Goal: Check status: Check status

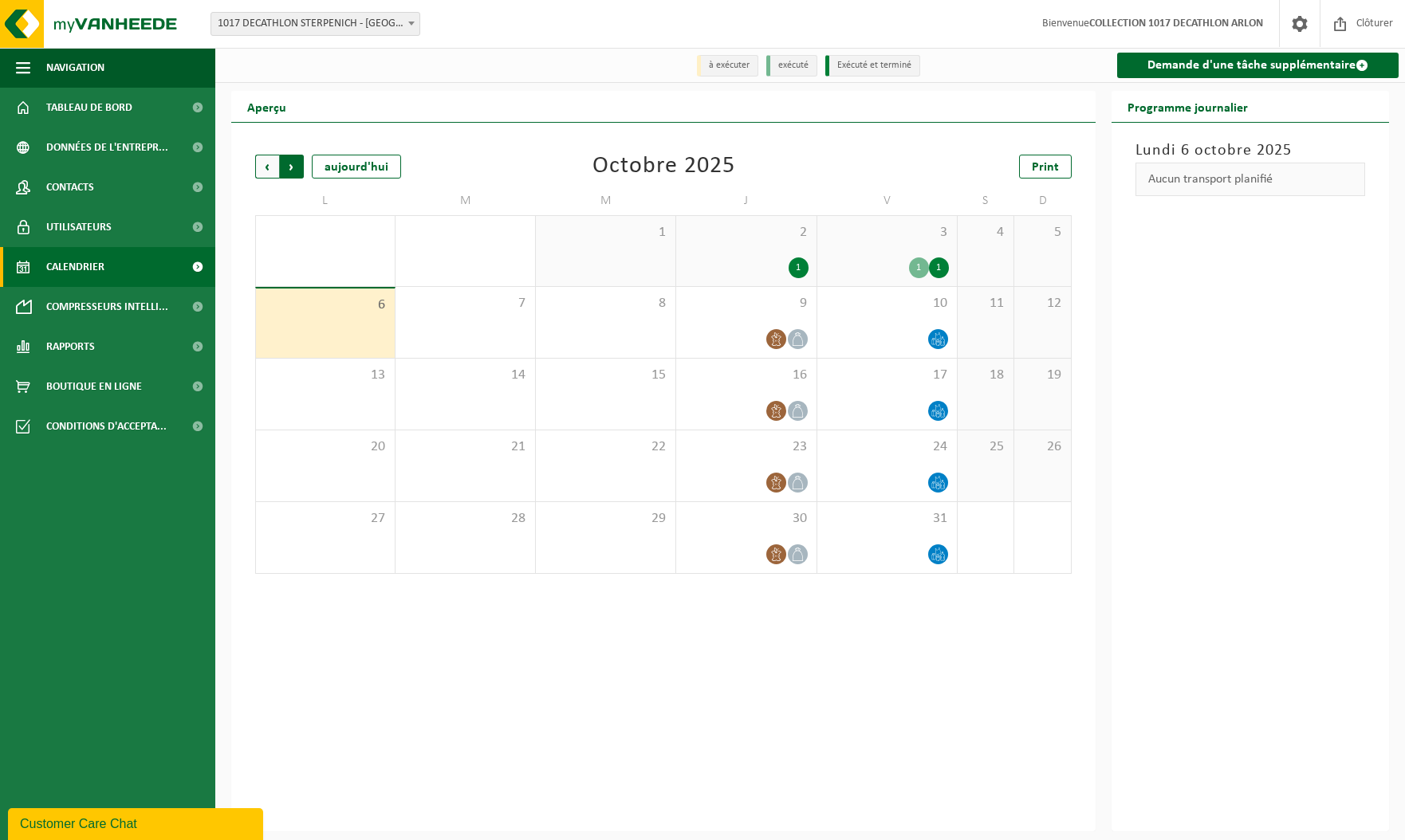
click at [266, 165] on span "Précédent" at bounding box center [267, 166] width 24 height 24
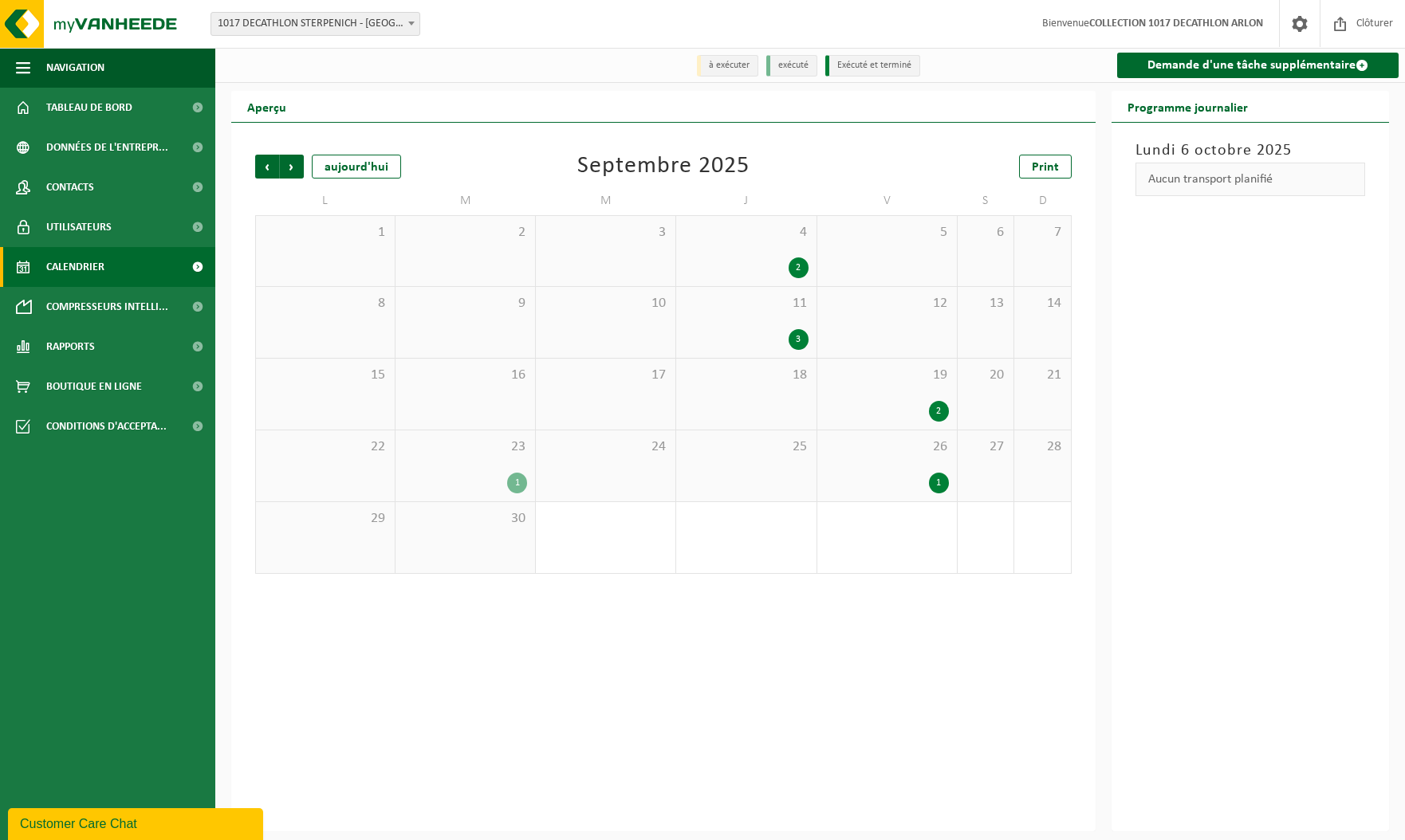
click at [486, 482] on div "1" at bounding box center [465, 482] width 124 height 21
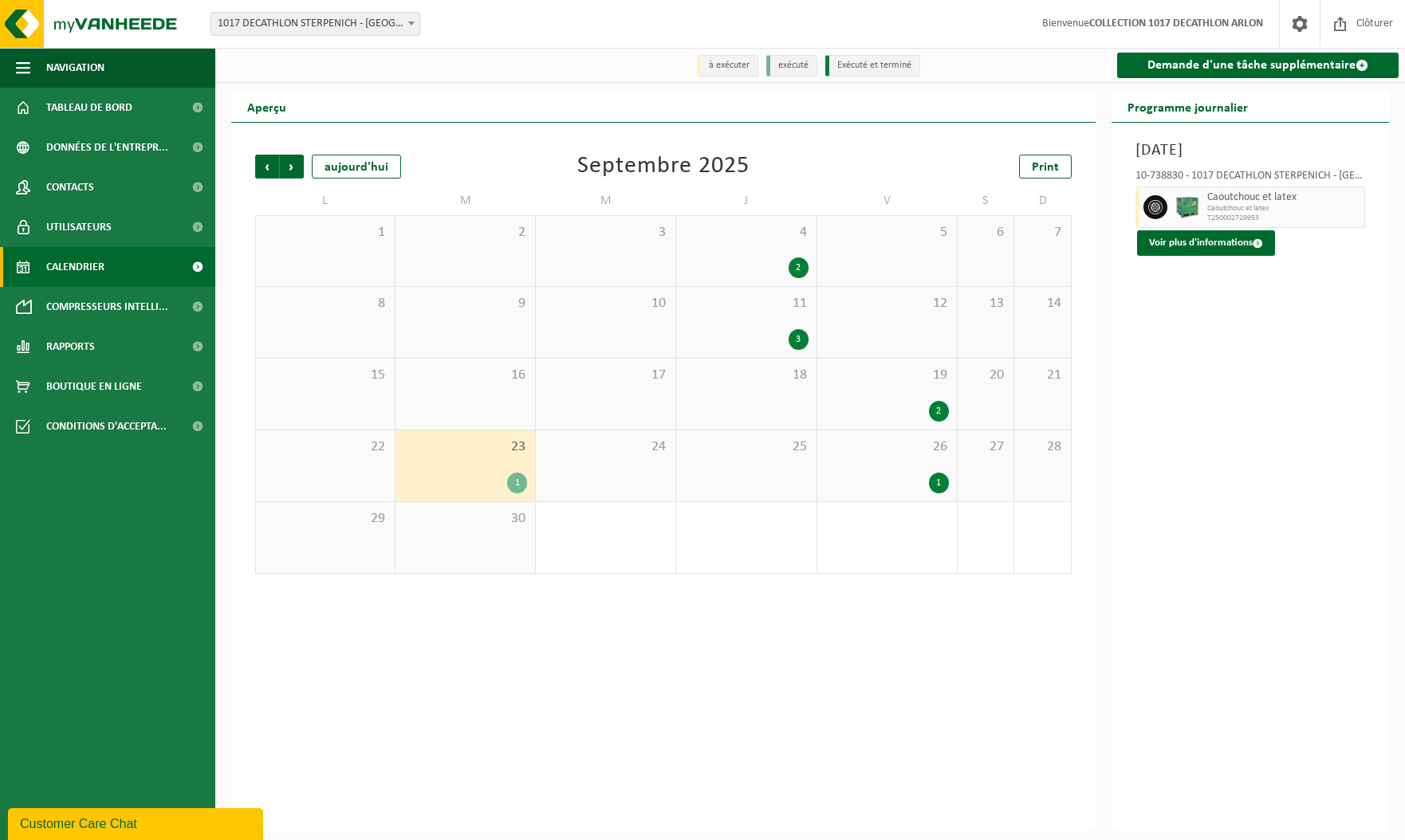
click at [860, 452] on span "26" at bounding box center [887, 446] width 124 height 18
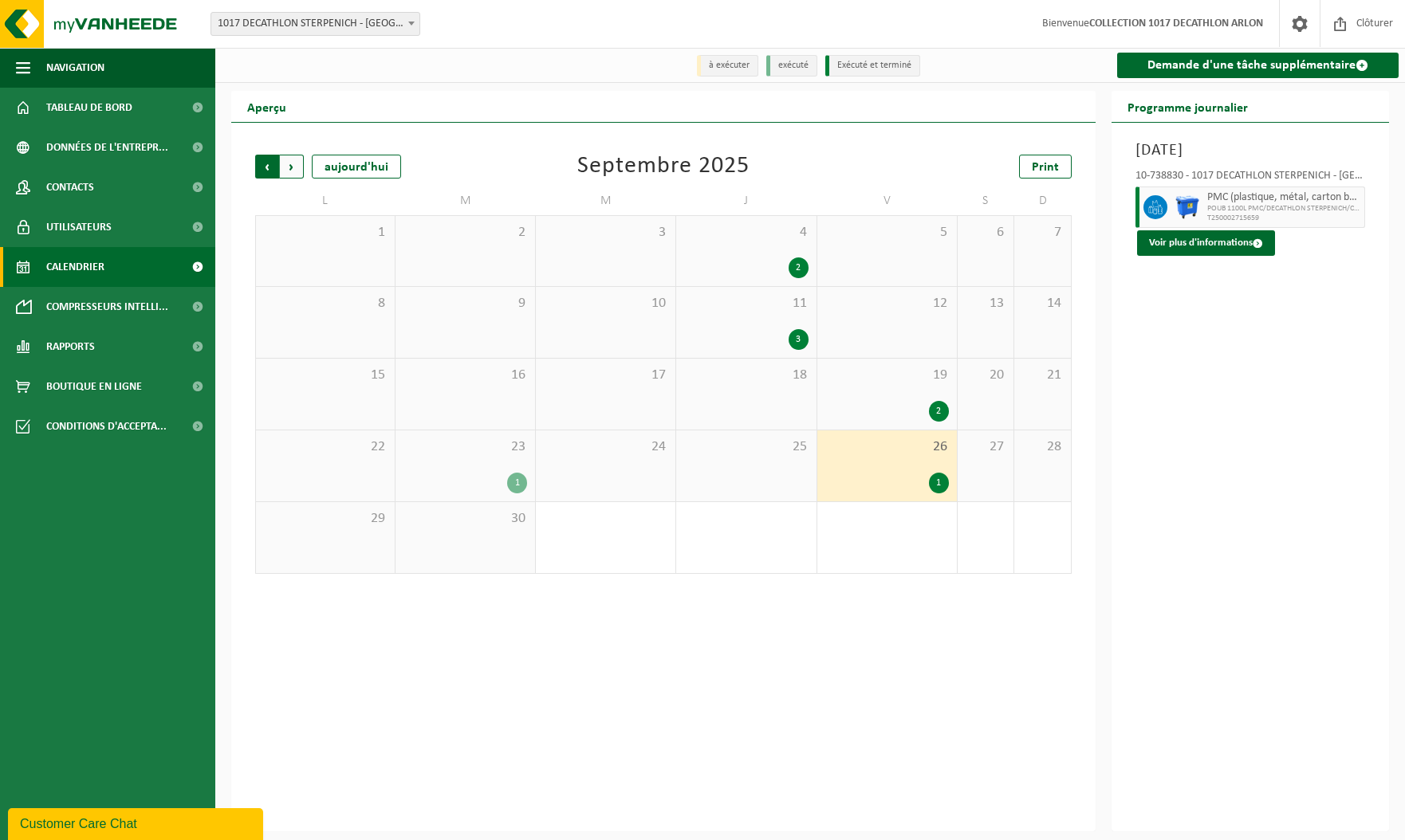
click at [296, 166] on span "Suivant" at bounding box center [292, 166] width 24 height 24
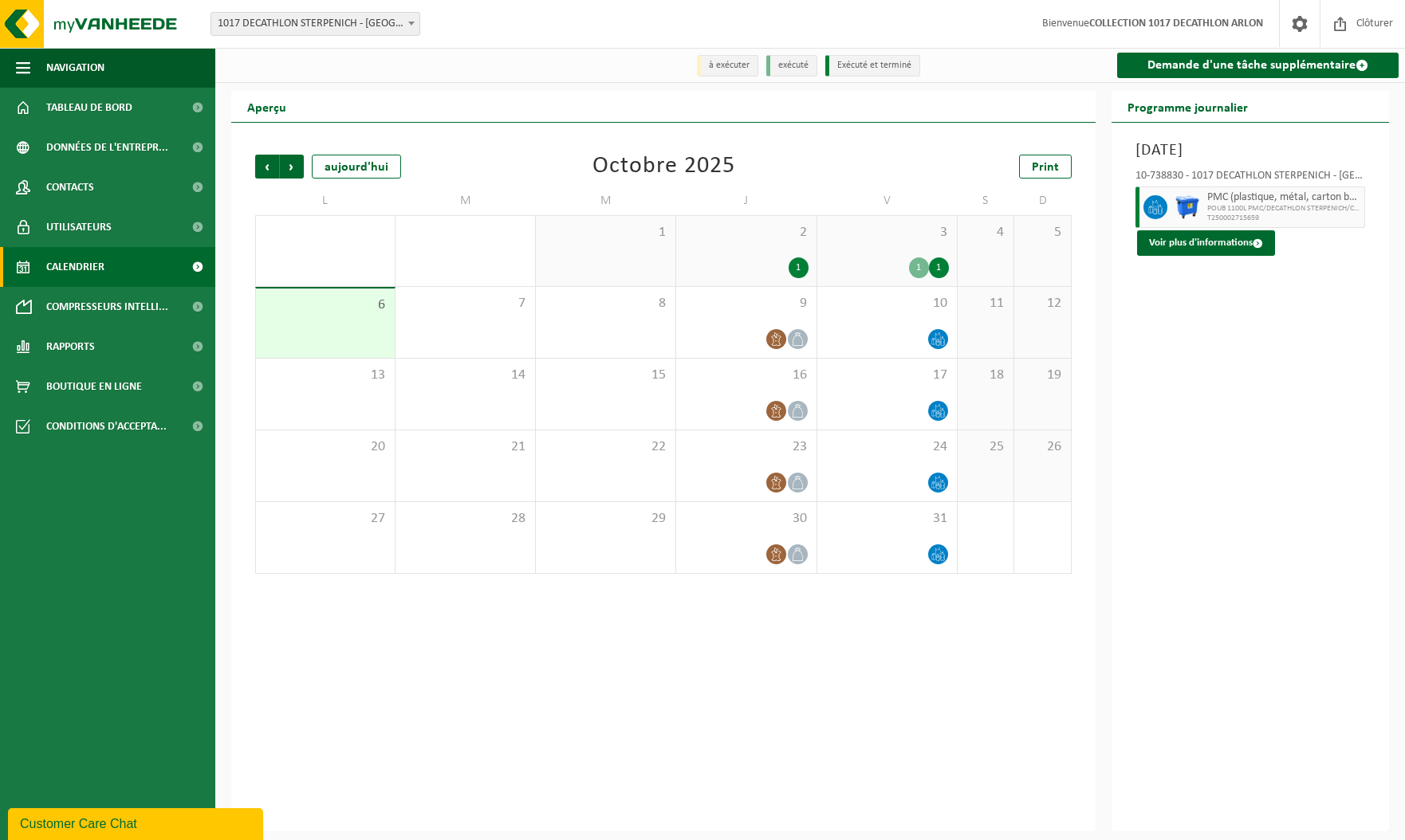
click at [729, 271] on div "1" at bounding box center [746, 267] width 124 height 21
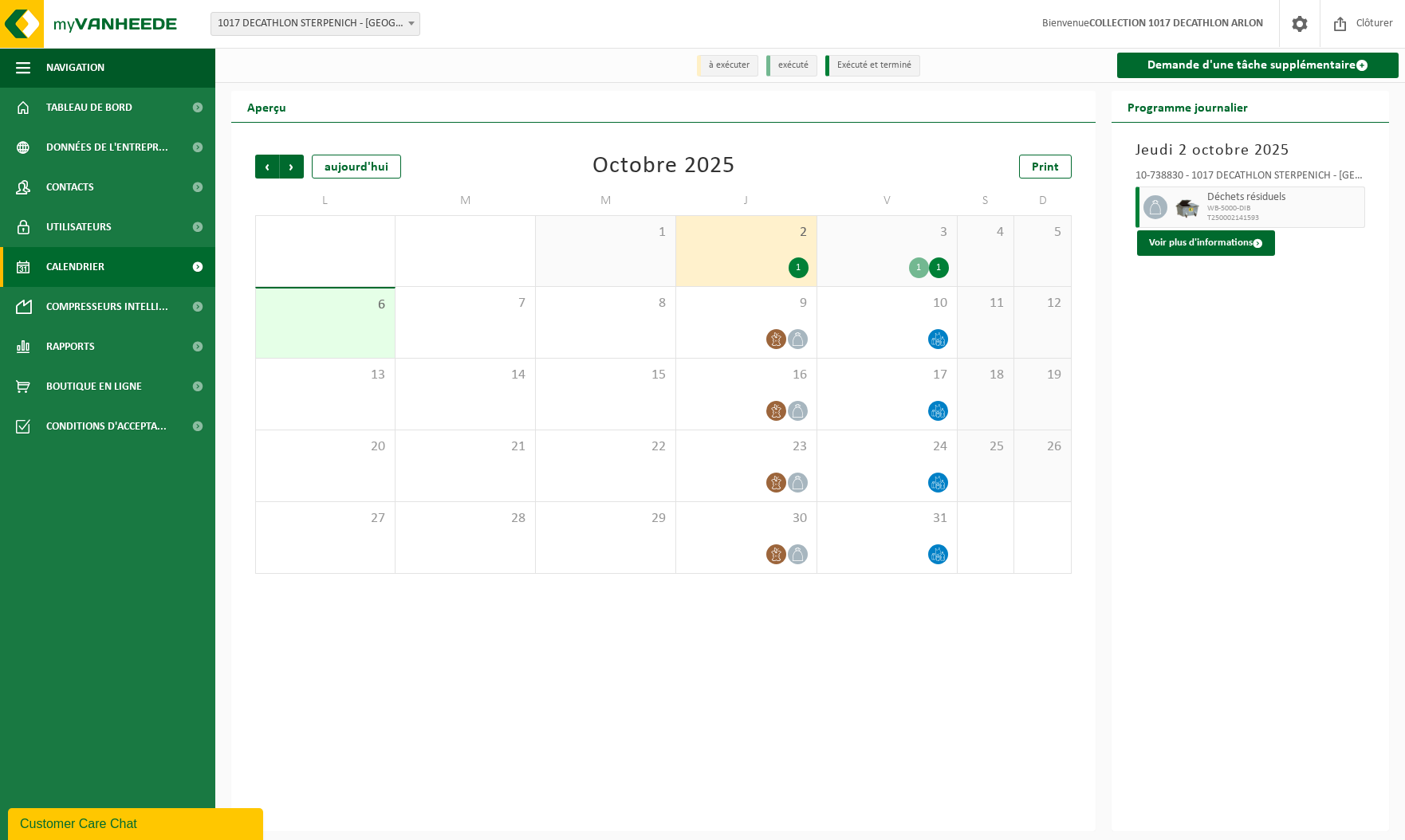
click at [885, 250] on div "3 1 1" at bounding box center [886, 251] width 140 height 70
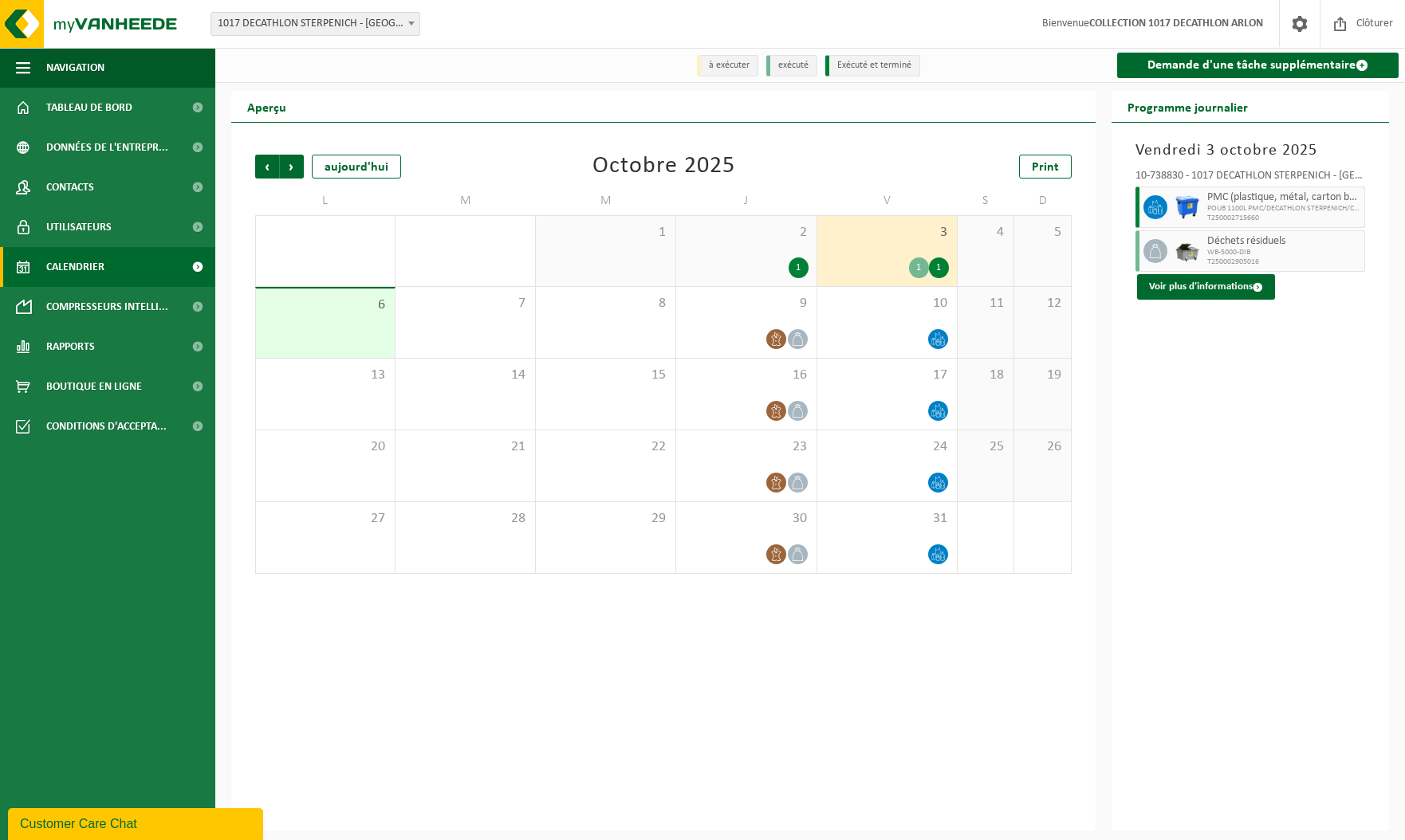
click at [1229, 252] on span "WB-5000-DIB" at bounding box center [1284, 252] width 153 height 9
click at [1213, 293] on button "Voir plus d'informations" at bounding box center [1206, 287] width 138 height 26
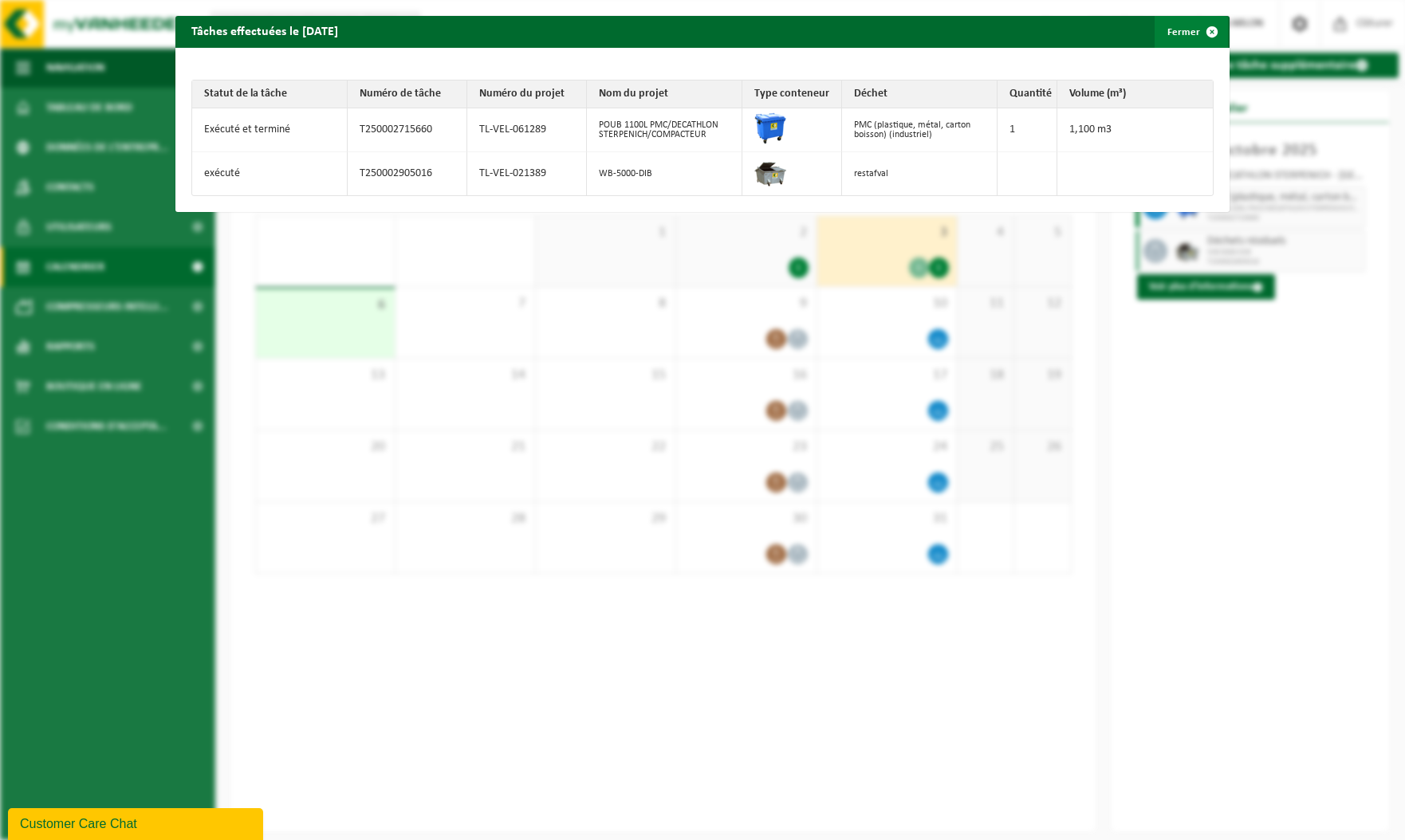
click at [1200, 27] on span "button" at bounding box center [1212, 32] width 32 height 32
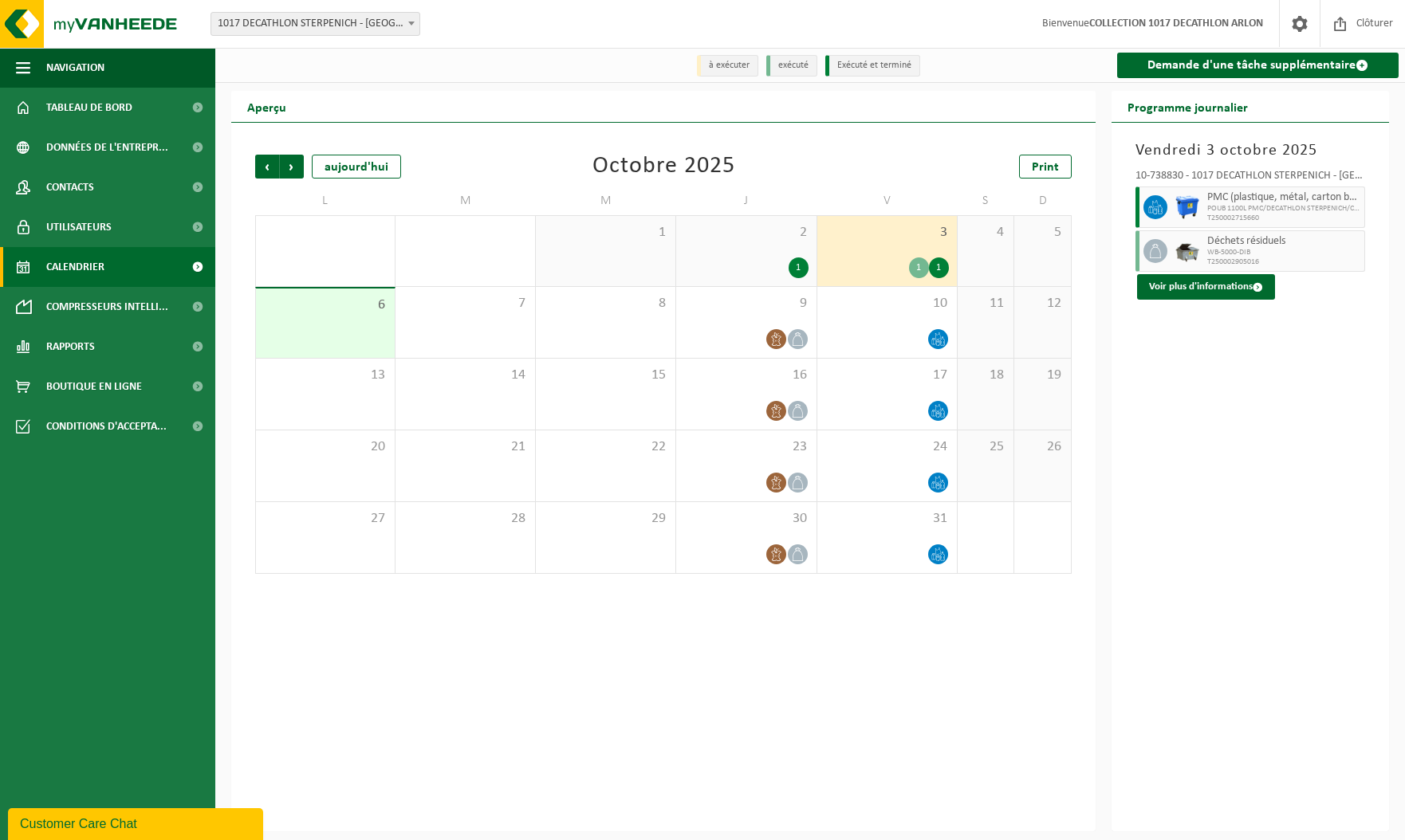
click at [745, 256] on div "2 1" at bounding box center [746, 251] width 140 height 70
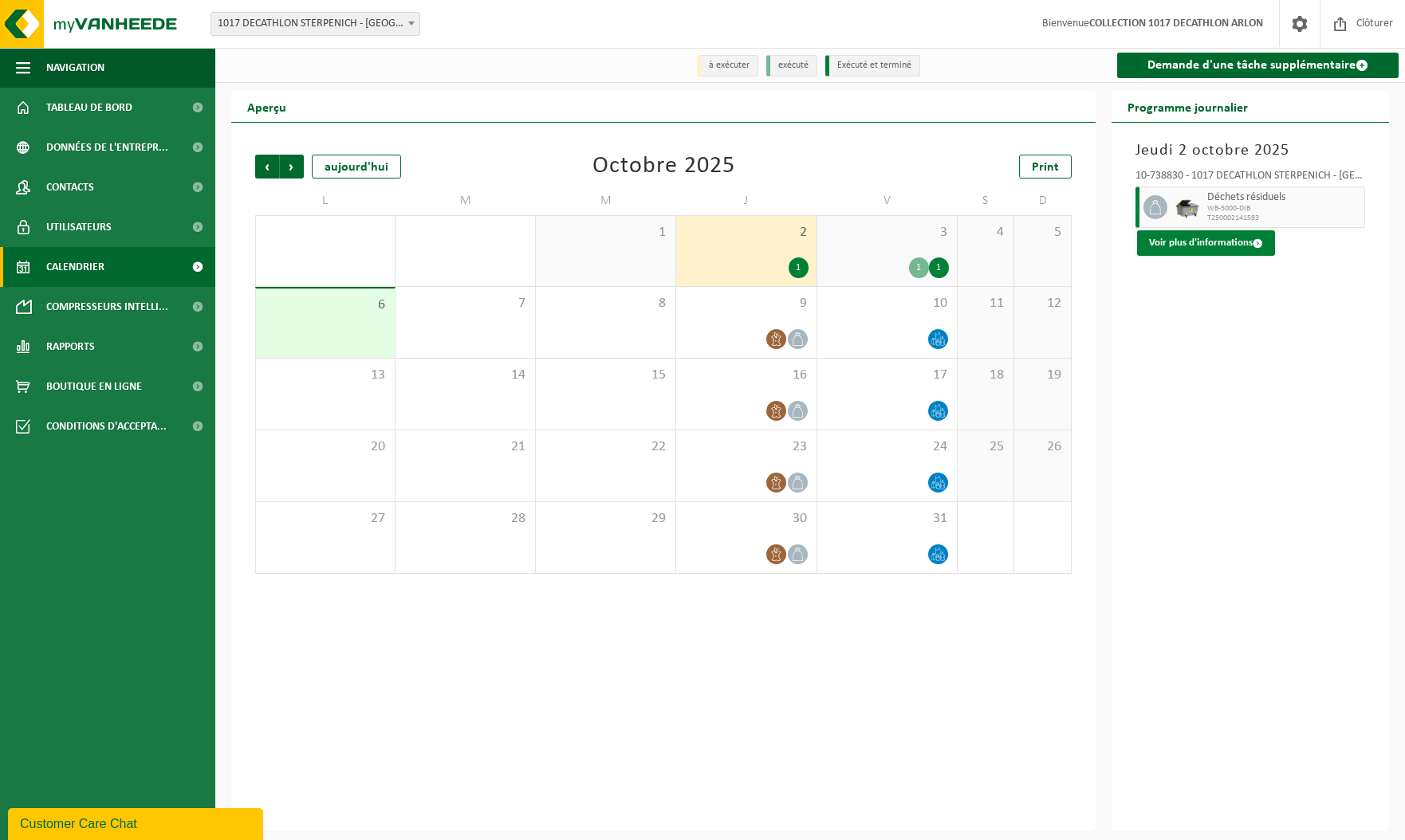
click at [1213, 234] on button "Voir plus d'informations" at bounding box center [1206, 243] width 138 height 26
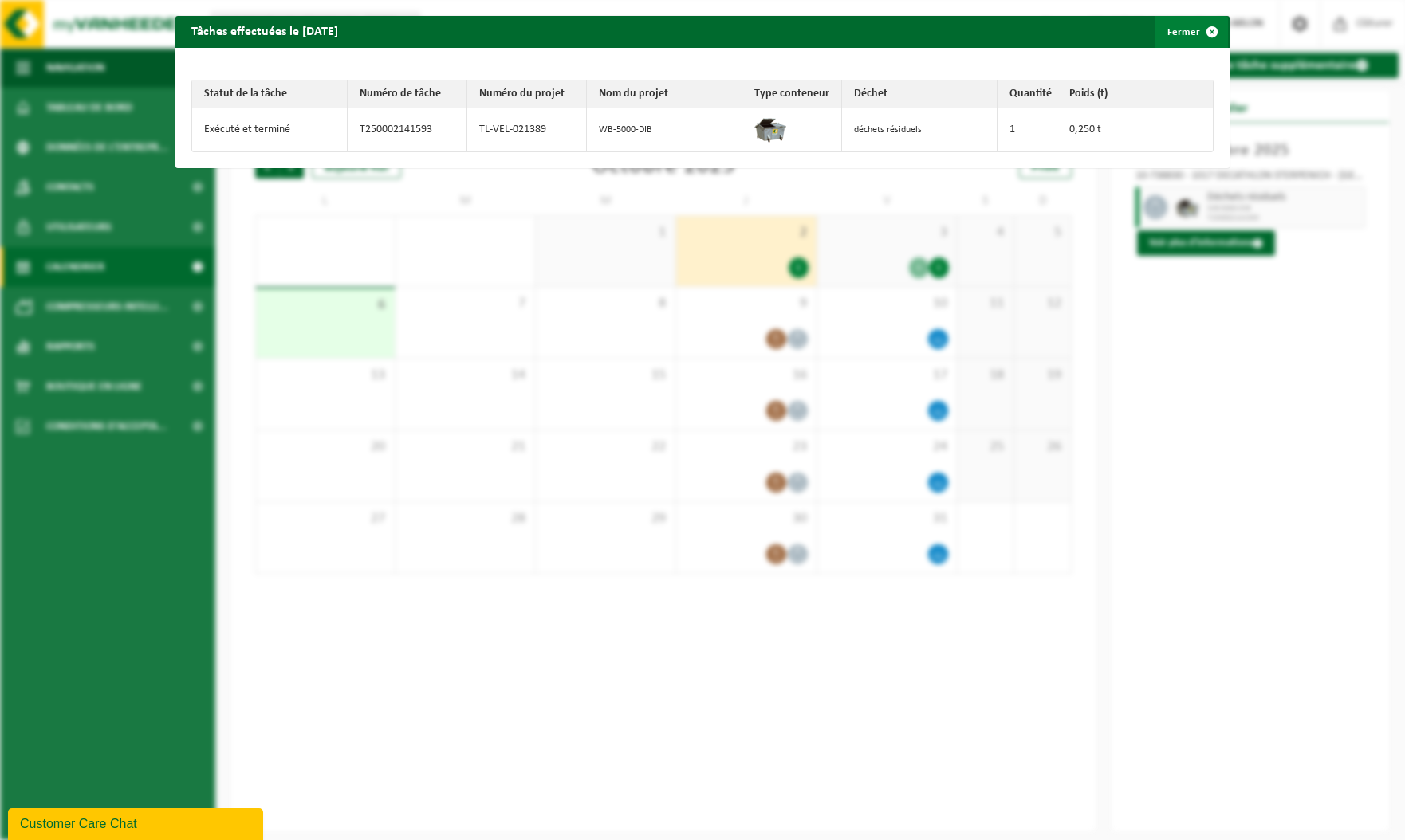
click at [1196, 29] on span "button" at bounding box center [1212, 32] width 32 height 32
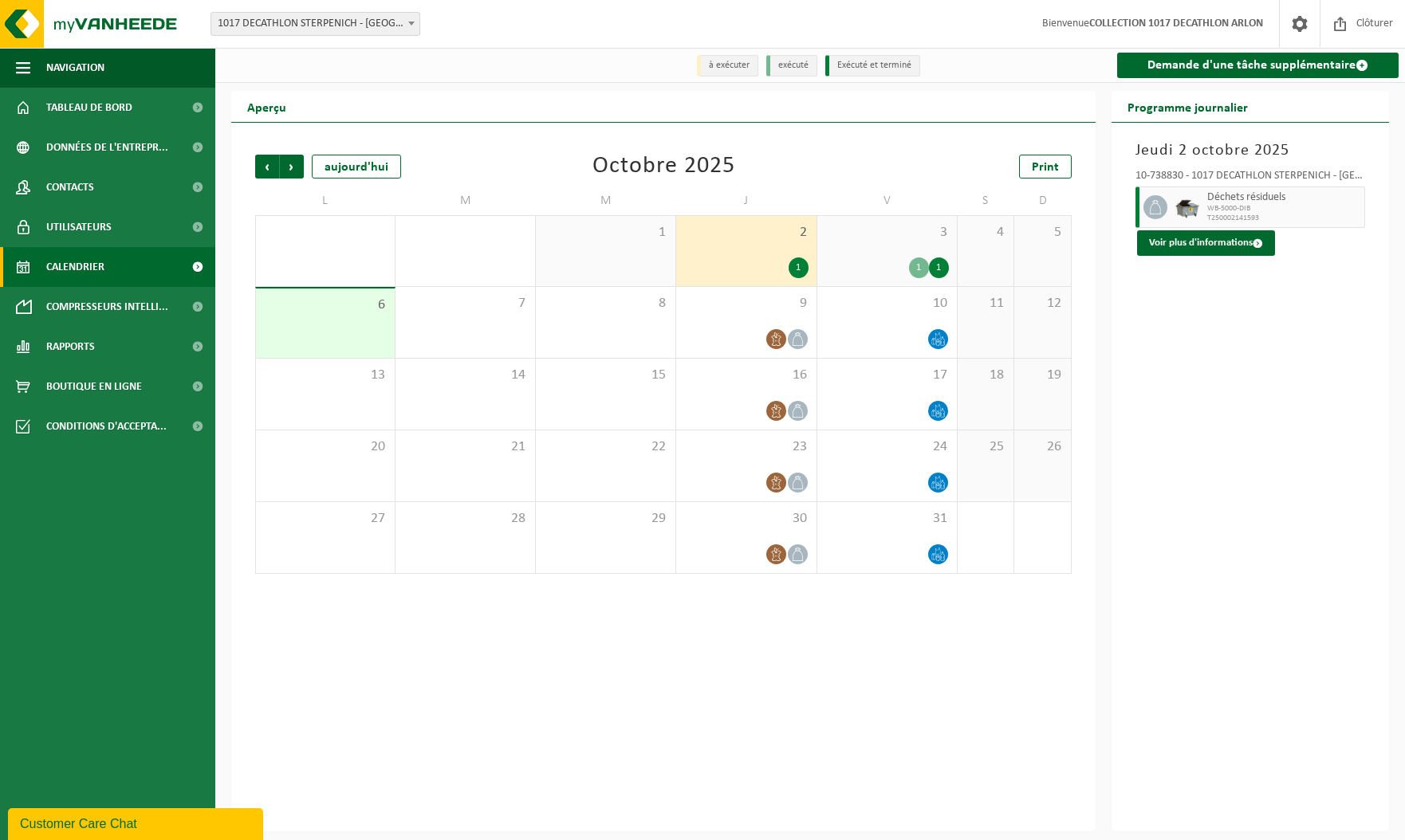
click at [478, 156] on div "Précédent Suivant aujourd'hui Octobre 2025 Print" at bounding box center [663, 166] width 816 height 24
